Goal: Task Accomplishment & Management: Use online tool/utility

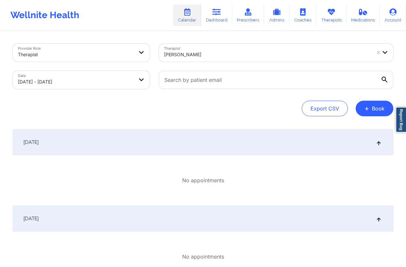
click at [198, 56] on div at bounding box center [267, 55] width 207 height 8
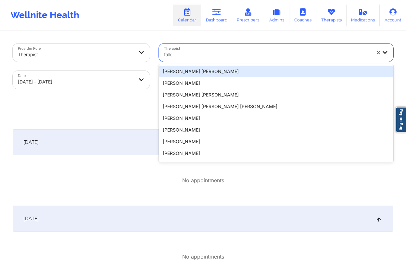
type input "fallon"
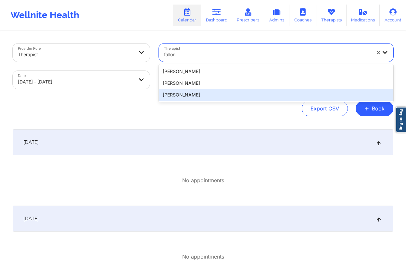
click at [197, 95] on div "[PERSON_NAME]" at bounding box center [276, 95] width 235 height 12
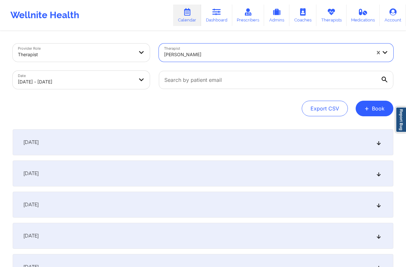
select select "2025-8"
select select "2025-9"
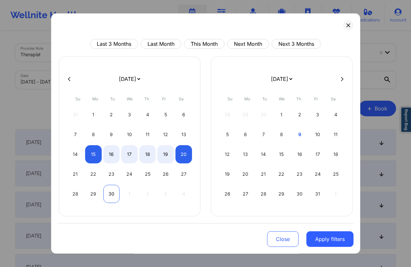
click at [107, 189] on div "30" at bounding box center [111, 194] width 17 height 18
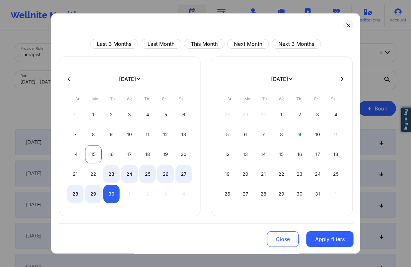
select select "2025-8"
select select "2025-9"
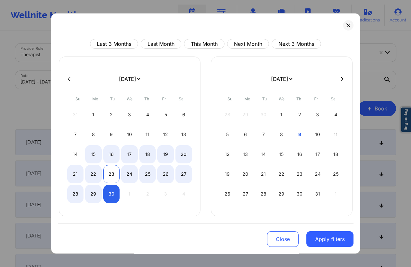
select select "2025-8"
select select "2025-9"
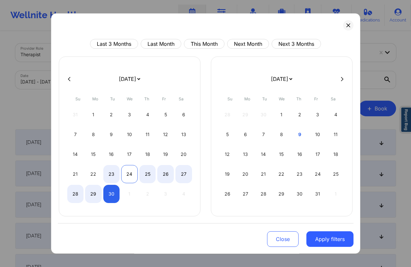
select select "2025-8"
select select "2025-9"
select select "2025-8"
select select "2025-9"
select select "2025-8"
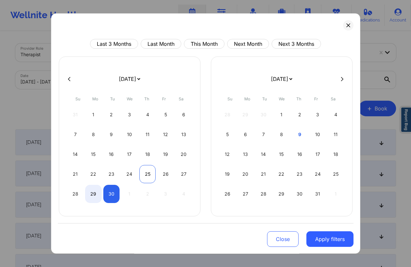
select select "2025-9"
click at [150, 176] on div "25" at bounding box center [147, 174] width 17 height 18
select select "2025-8"
select select "2025-9"
select select "2025-8"
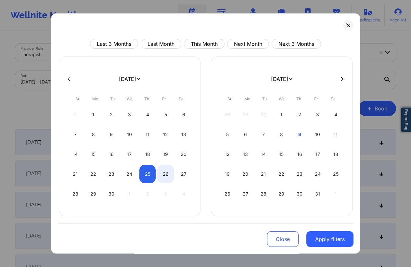
select select "2025-9"
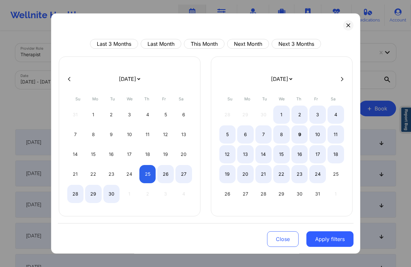
select select "2025-8"
select select "2025-9"
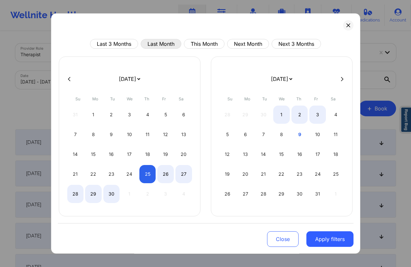
click at [162, 47] on button "Last Month" at bounding box center [161, 44] width 41 height 10
select select "2025-8"
select select "2025-9"
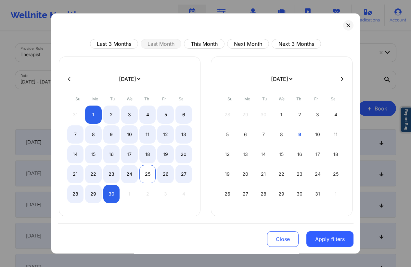
click at [149, 178] on div "25" at bounding box center [147, 174] width 17 height 18
select select "2025-8"
select select "2025-9"
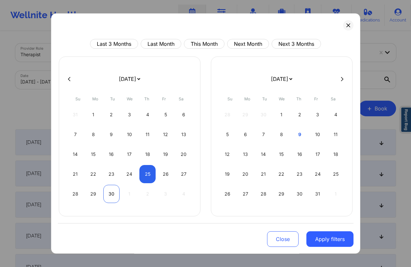
select select "2025-8"
select select "2025-9"
click at [106, 198] on div "30" at bounding box center [111, 194] width 17 height 18
select select "2025-8"
select select "2025-9"
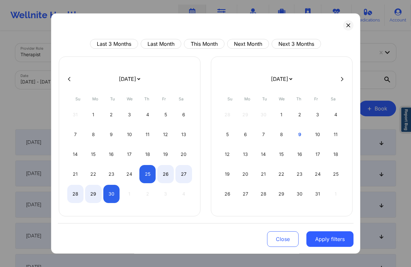
click at [126, 193] on div "28 29 30 1 2 3 4" at bounding box center [129, 194] width 125 height 18
click at [284, 112] on div "1" at bounding box center [281, 115] width 17 height 18
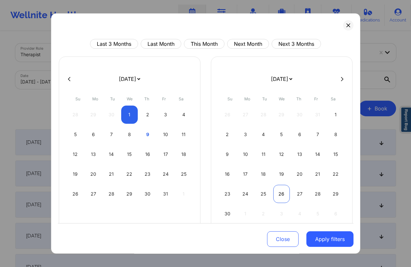
select select "2025-9"
select select "2025-10"
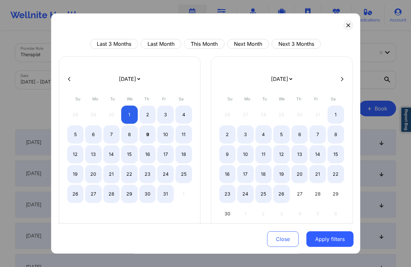
select select "2025-9"
select select "2025-10"
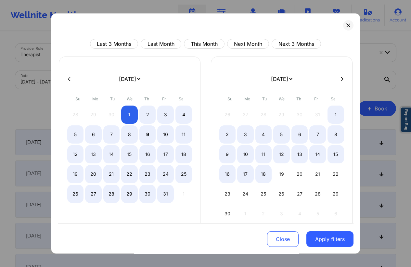
click at [69, 78] on icon at bounding box center [69, 79] width 3 height 5
select select "2025-8"
select select "2025-9"
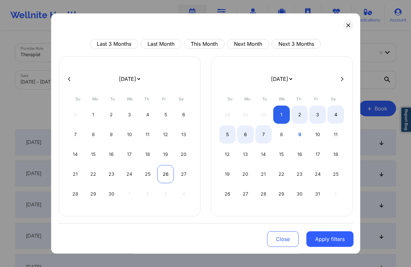
select select "2025-8"
select select "2025-9"
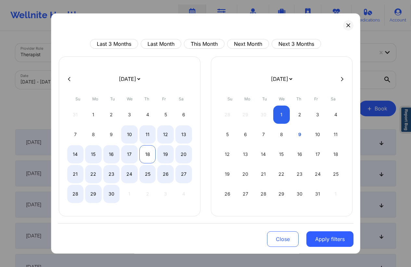
select select "2025-8"
select select "2025-9"
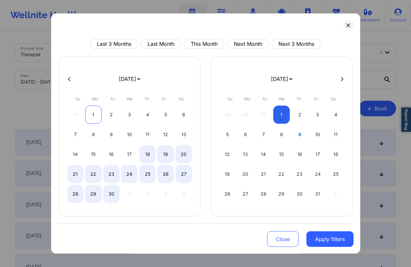
select select "2025-8"
select select "2025-9"
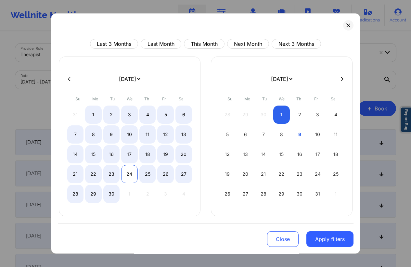
select select "2025-8"
select select "2025-9"
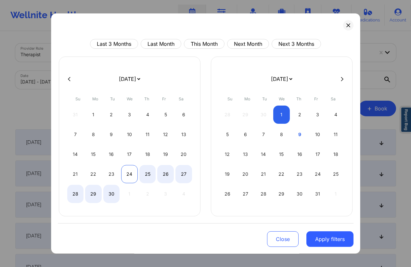
click at [123, 175] on div "24" at bounding box center [129, 174] width 17 height 18
select select "2025-8"
select select "2025-9"
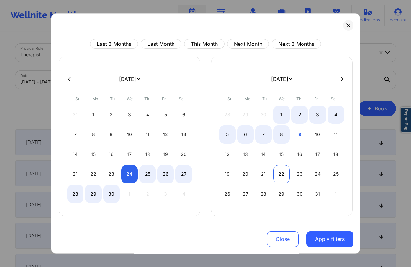
select select "2025-8"
select select "2025-9"
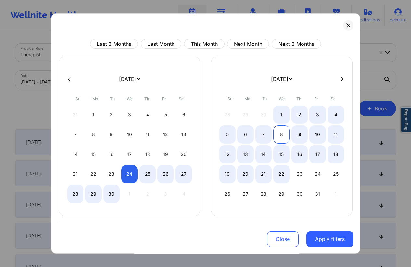
select select "2025-8"
select select "2025-9"
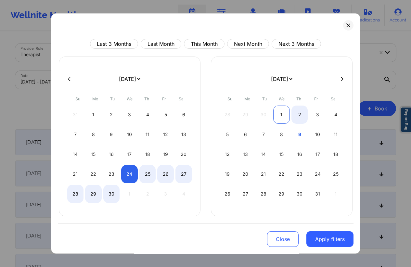
select select "2025-8"
select select "2025-9"
click at [279, 113] on div "1" at bounding box center [281, 115] width 17 height 18
select select "2025-8"
select select "2025-9"
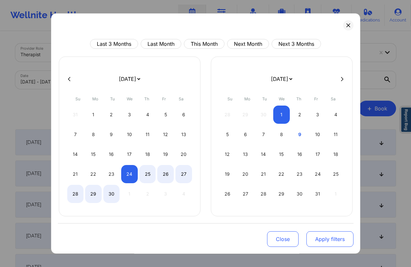
click at [336, 242] on button "Apply filters" at bounding box center [330, 240] width 47 height 16
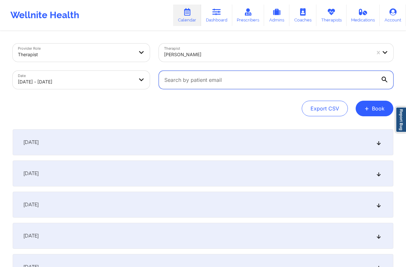
click at [210, 76] on input "text" at bounding box center [276, 80] width 235 height 18
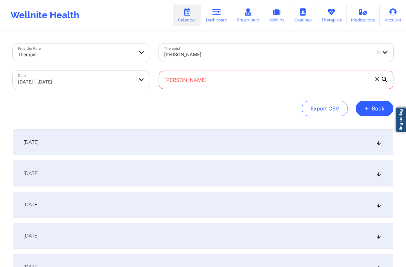
type input "[PERSON_NAME]"
click at [378, 81] on span at bounding box center [377, 79] width 7 height 7
click at [378, 81] on input "[PERSON_NAME]" at bounding box center [276, 80] width 235 height 18
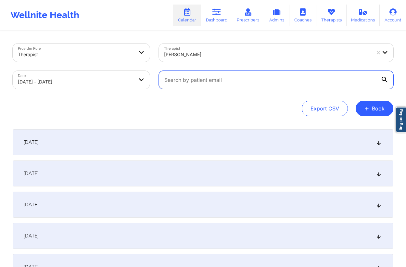
click at [221, 79] on input "text" at bounding box center [276, 80] width 235 height 18
paste input "[DOMAIN_NAME][EMAIL_ADDRESS][DOMAIN_NAME]"
type input "[DOMAIN_NAME][EMAIL_ADDRESS][DOMAIN_NAME]"
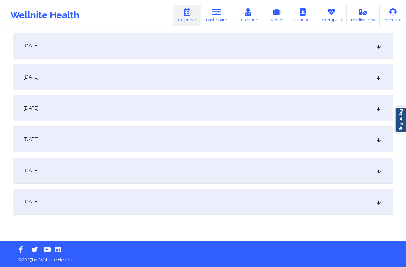
scroll to position [159, 0]
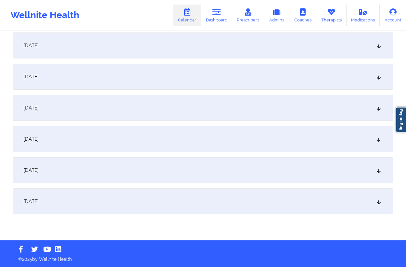
click at [82, 168] on div "[DATE]" at bounding box center [203, 170] width 381 height 26
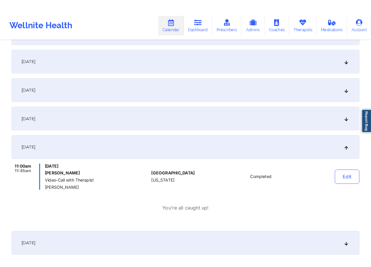
scroll to position [192, 0]
